Goal: Information Seeking & Learning: Understand process/instructions

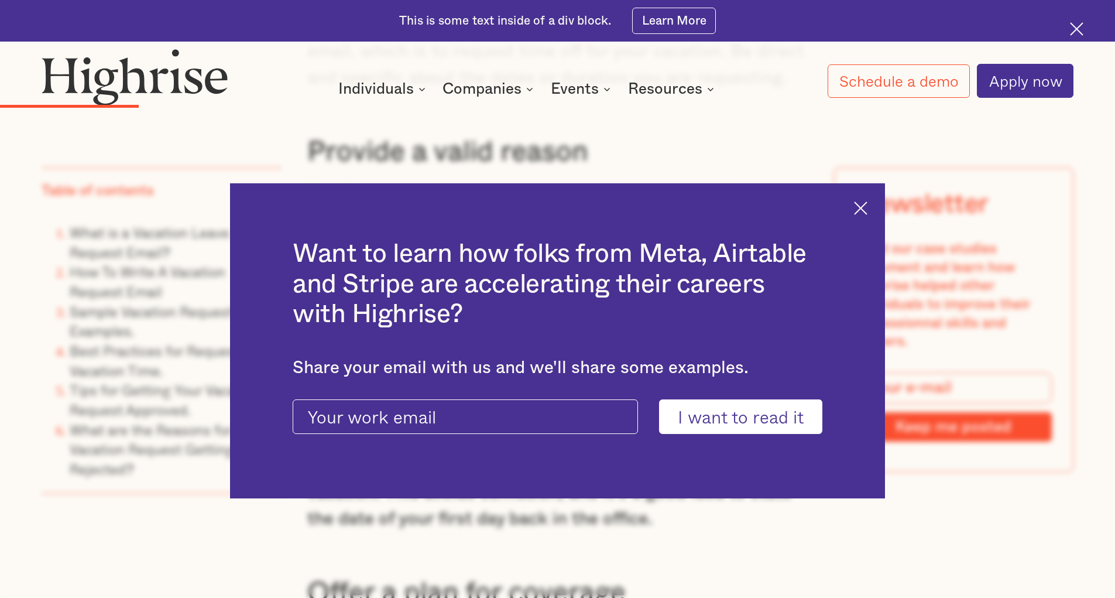
scroll to position [2576, 0]
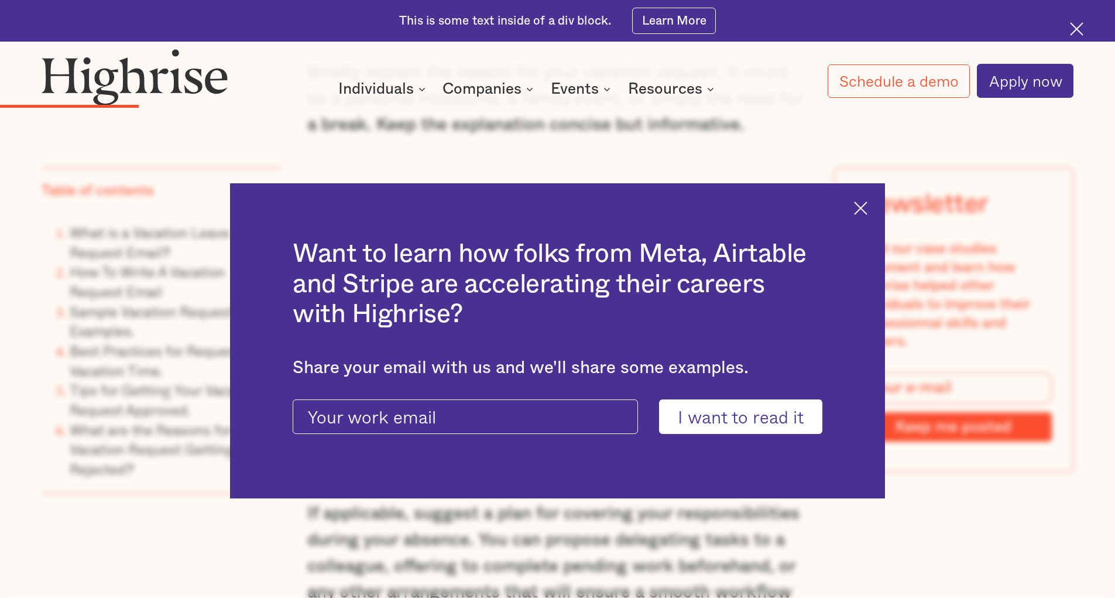
click at [860, 202] on div "Want to learn how folks from Meta, Airtable and Stripe are accelerating their c…" at bounding box center [557, 340] width 655 height 315
click at [867, 201] on img at bounding box center [860, 207] width 13 height 13
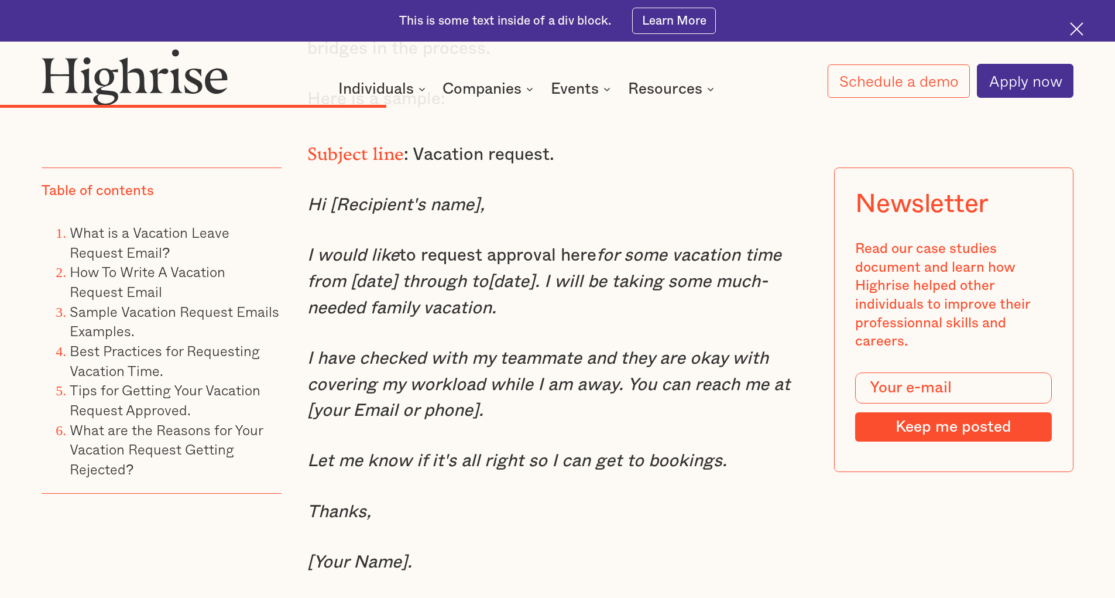
scroll to position [5444, 0]
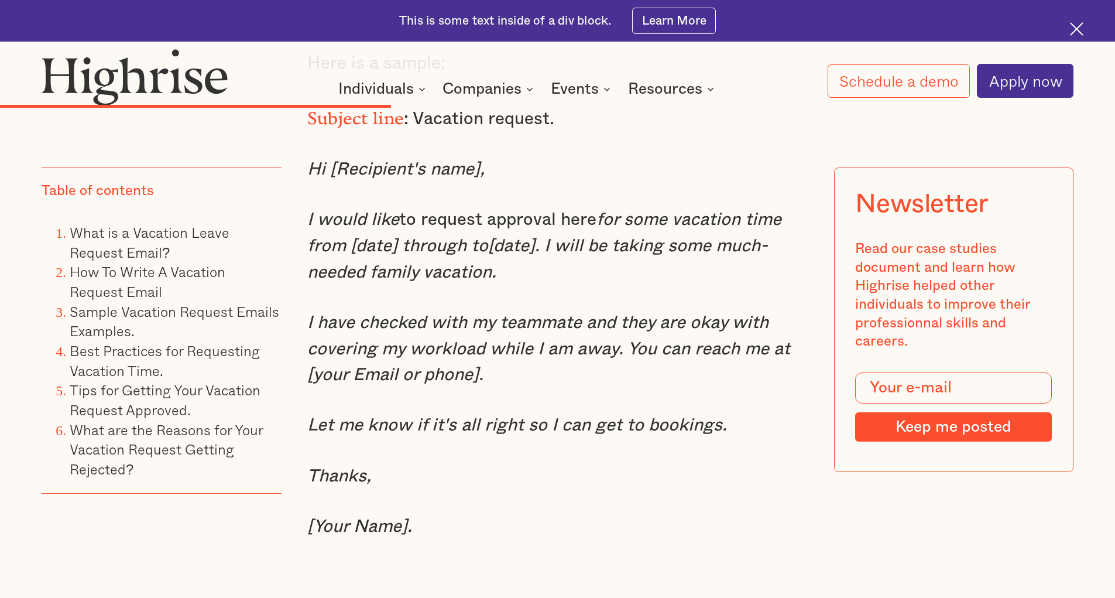
click at [582, 536] on p "[Your Name]." at bounding box center [557, 526] width 501 height 26
click at [611, 578] on p "‍" at bounding box center [557, 577] width 501 height 26
click at [481, 574] on p "‍" at bounding box center [557, 577] width 501 height 26
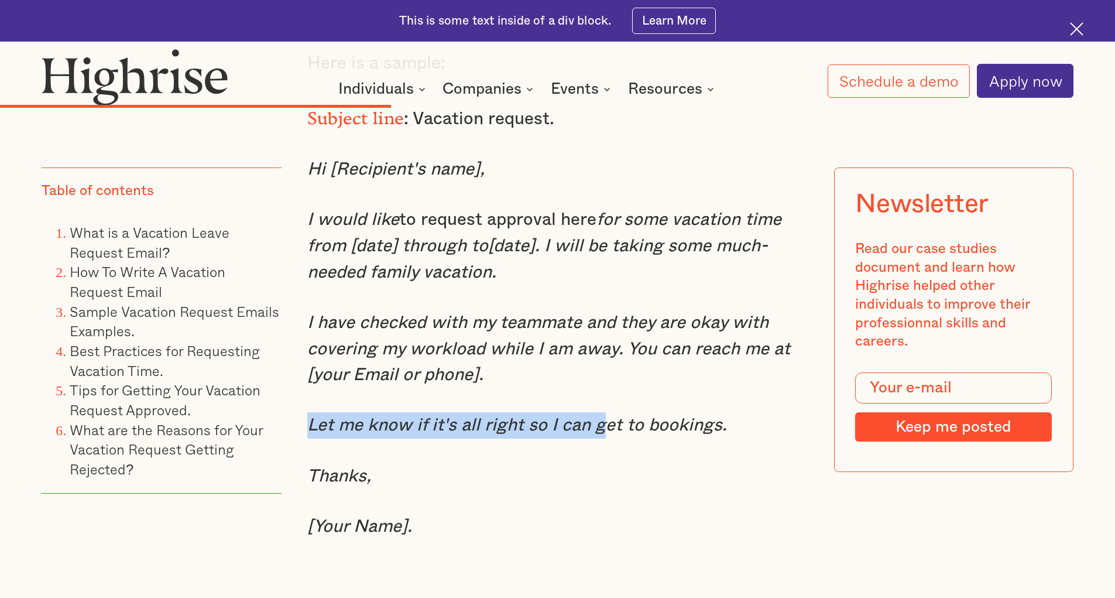
drag, startPoint x: 305, startPoint y: 431, endPoint x: 588, endPoint y: 444, distance: 283.0
click at [594, 434] on em "Let me know if it's all right so I can get to bookings." at bounding box center [517, 425] width 420 height 18
click at [526, 474] on p "Thanks," at bounding box center [557, 476] width 501 height 26
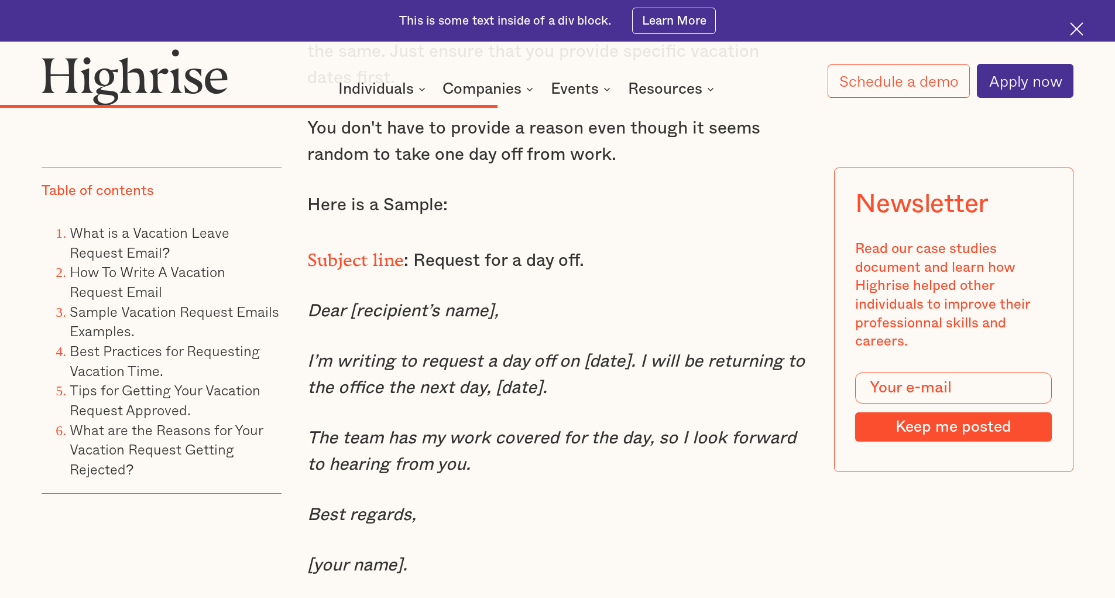
scroll to position [6673, 0]
